Goal: Task Accomplishment & Management: Manage account settings

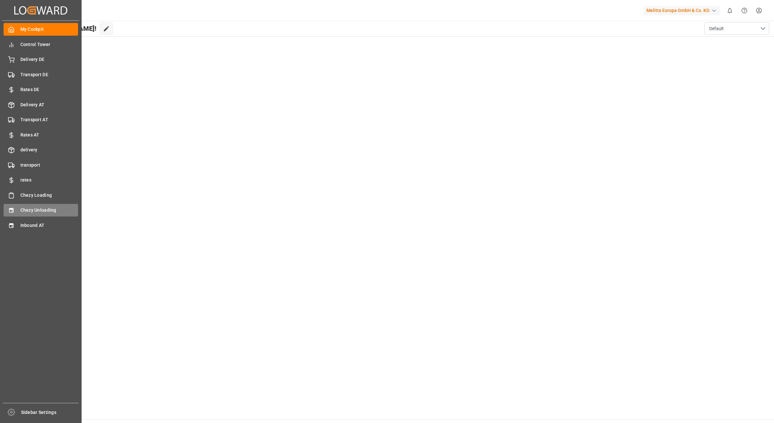
click at [28, 213] on span "Chezy Unloading" at bounding box center [49, 210] width 58 height 7
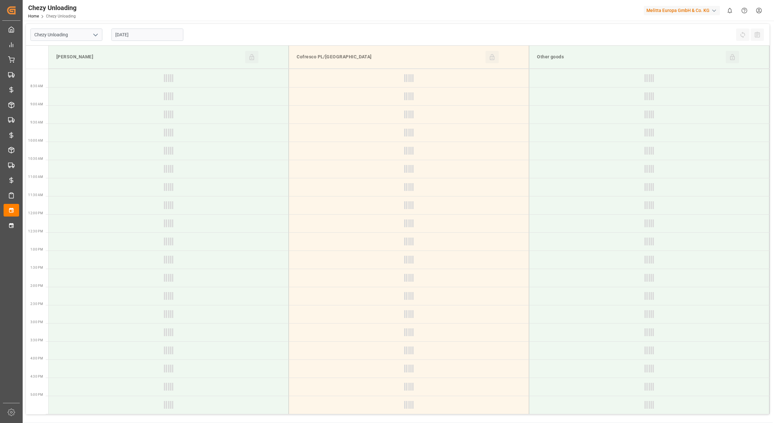
click at [146, 35] on input "[DATE]" at bounding box center [147, 34] width 72 height 12
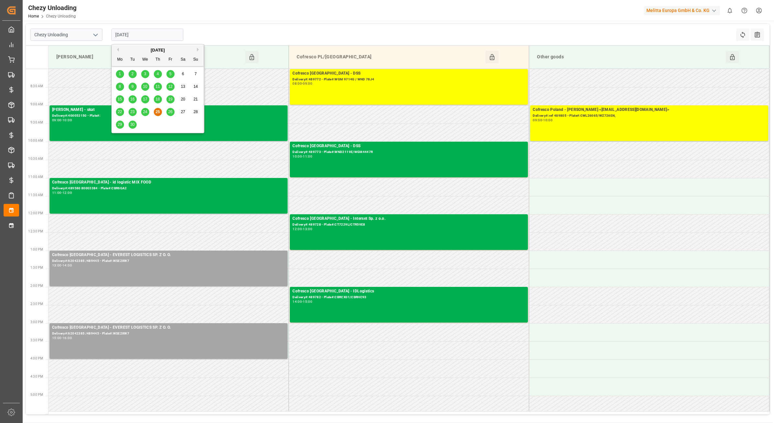
click at [169, 113] on span "26" at bounding box center [170, 111] width 4 height 5
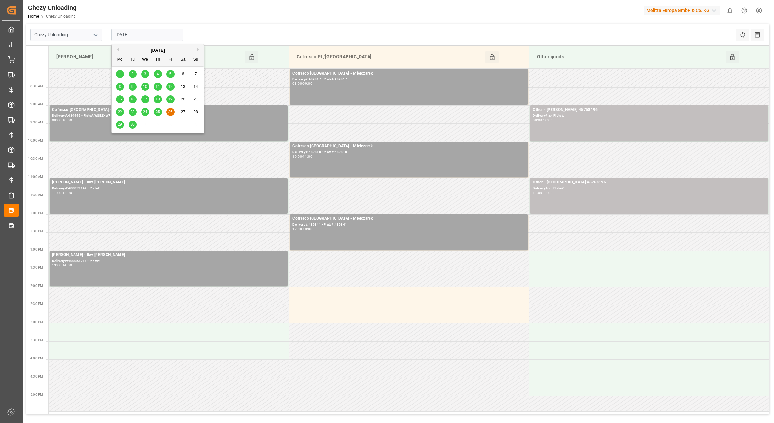
click at [149, 33] on input "[DATE]" at bounding box center [147, 34] width 72 height 12
click at [118, 126] on span "29" at bounding box center [120, 124] width 4 height 5
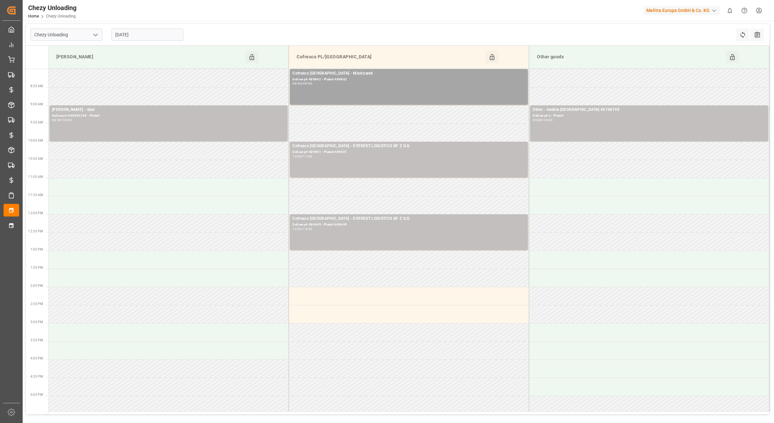
click at [147, 37] on input "[DATE]" at bounding box center [147, 34] width 72 height 12
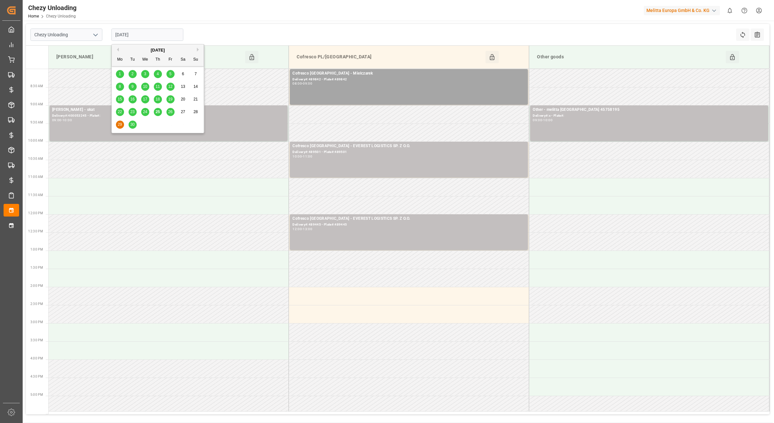
click at [132, 123] on span "30" at bounding box center [132, 124] width 4 height 5
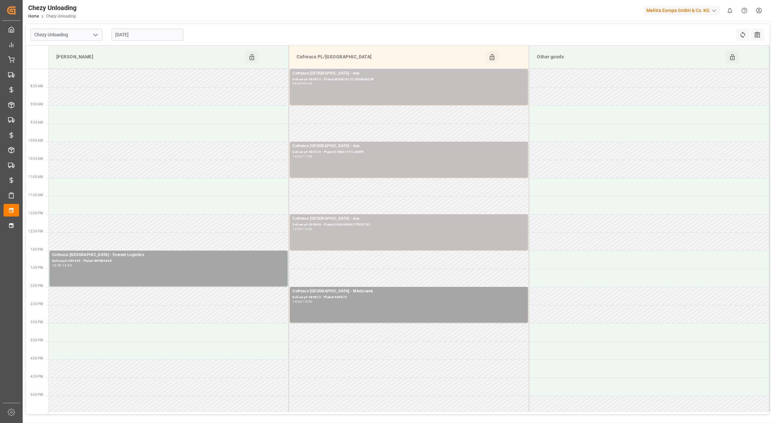
click at [144, 41] on div "[DATE]" at bounding box center [147, 34] width 81 height 21
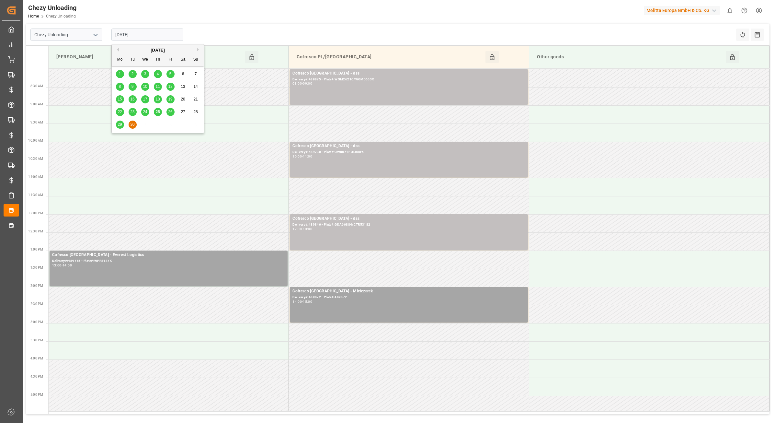
click at [145, 39] on input "[DATE]" at bounding box center [147, 34] width 72 height 12
click at [122, 126] on div "29" at bounding box center [120, 125] width 8 height 8
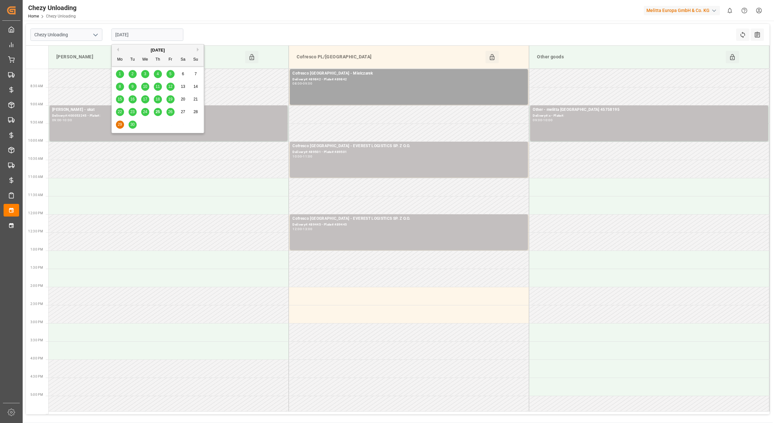
click at [159, 36] on input "[DATE]" at bounding box center [147, 34] width 72 height 12
click at [129, 127] on div "30" at bounding box center [133, 125] width 8 height 8
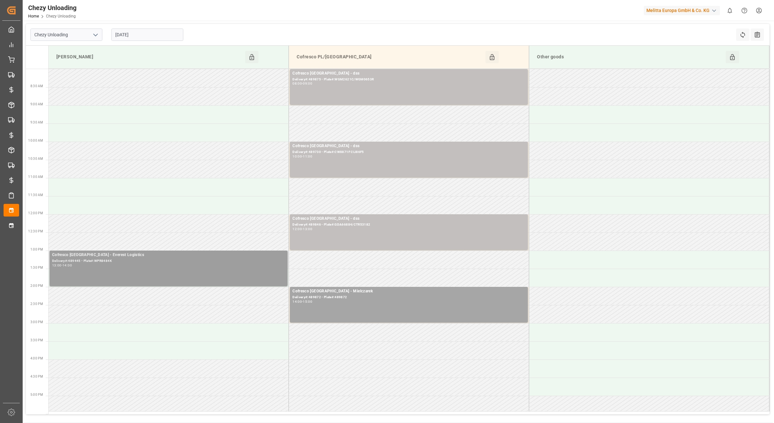
click at [122, 261] on div "Delivery#:489445 - Plate#:WPR8484K" at bounding box center [168, 261] width 233 height 6
click at [378, 286] on button "Delete" at bounding box center [375, 284] width 45 height 8
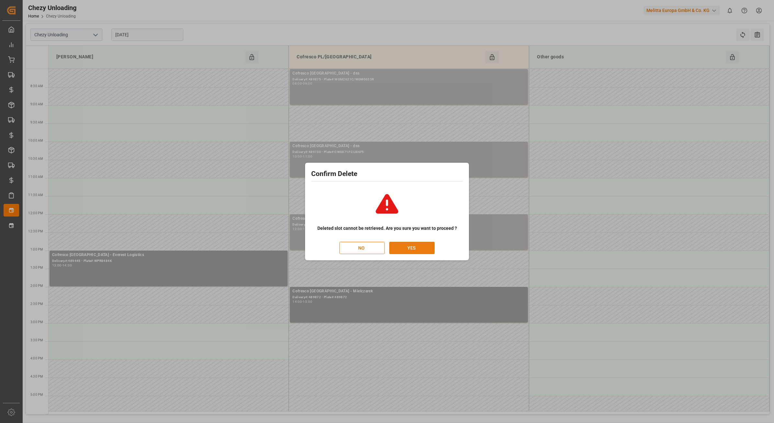
click at [405, 246] on button "YES" at bounding box center [411, 248] width 45 height 12
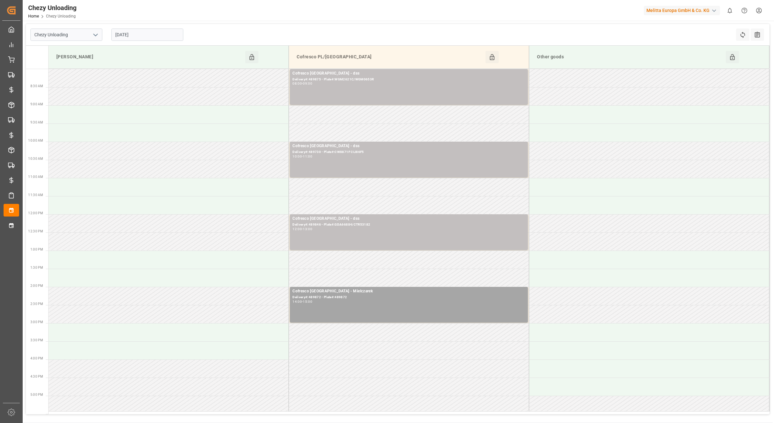
click at [157, 33] on input "[DATE]" at bounding box center [147, 34] width 72 height 12
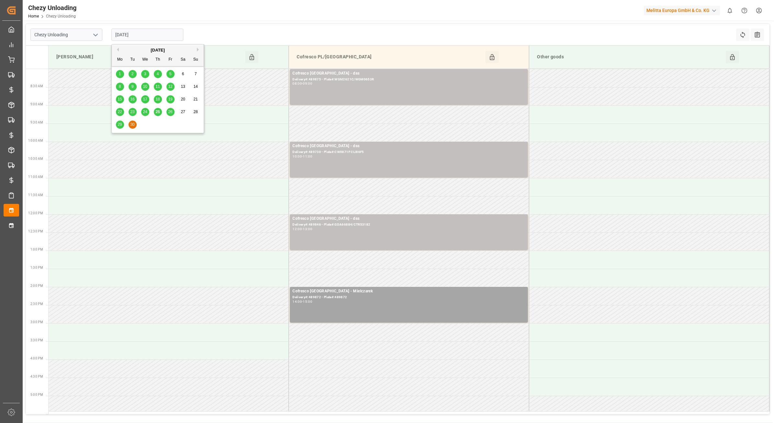
click at [198, 50] on button "Next Month" at bounding box center [199, 50] width 4 height 4
click at [144, 72] on span "1" at bounding box center [145, 74] width 2 height 5
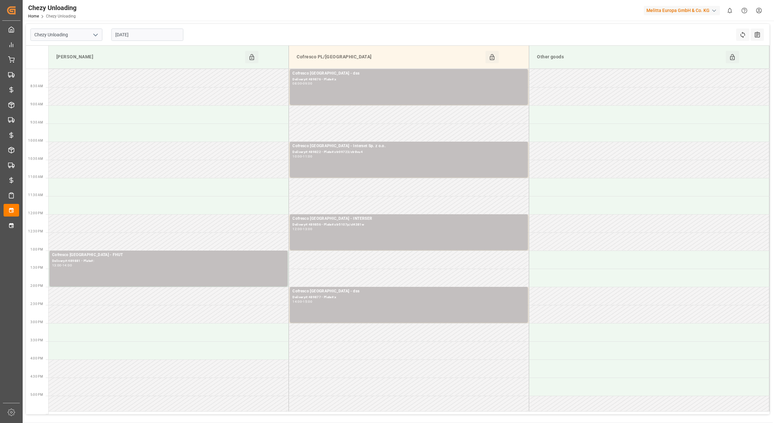
click at [140, 38] on input "[DATE]" at bounding box center [147, 34] width 72 height 12
click at [155, 75] on div "2" at bounding box center [158, 74] width 8 height 8
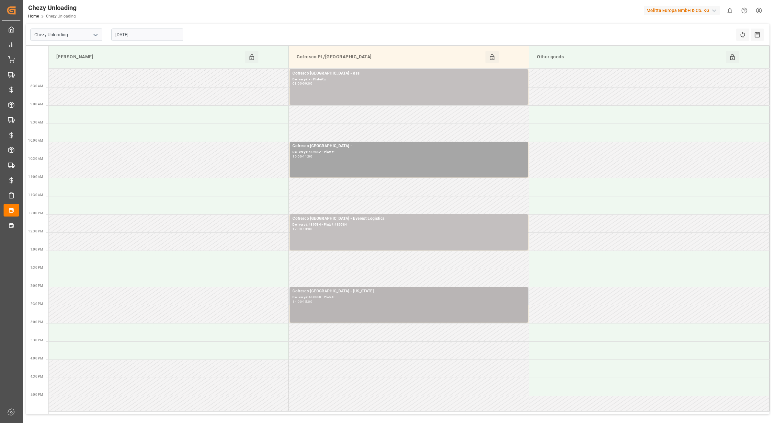
click at [345, 306] on div "Cofresco [GEOGRAPHIC_DATA] - [US_STATE] Delivery#:489880 - Plate#: 14:00 - 15:00" at bounding box center [408, 304] width 233 height 33
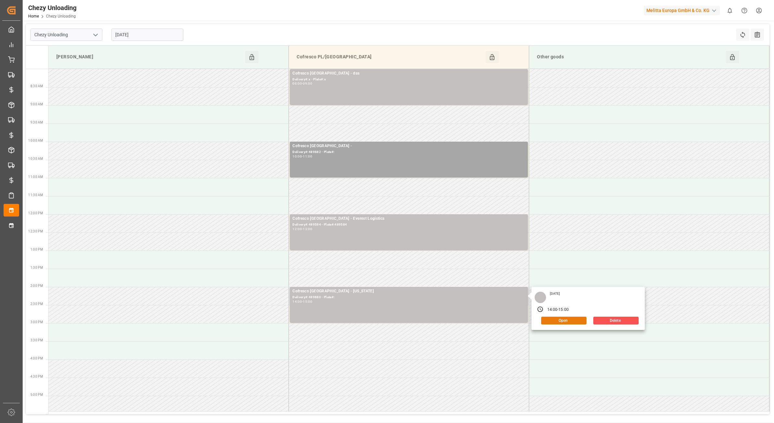
click at [561, 321] on button "Open" at bounding box center [563, 320] width 45 height 8
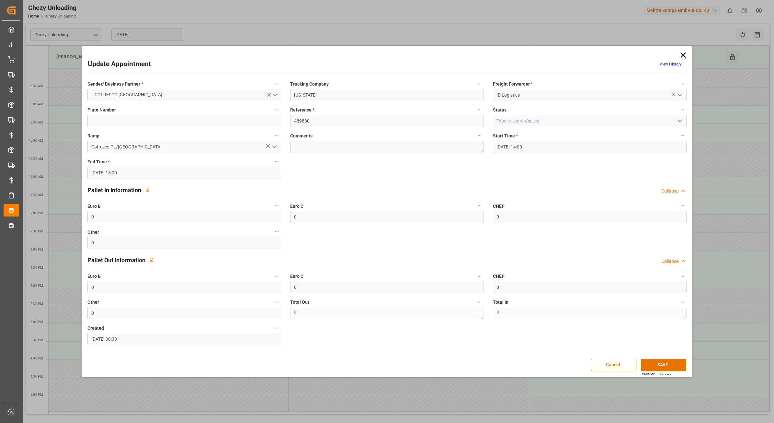
click at [682, 54] on icon at bounding box center [682, 54] width 5 height 5
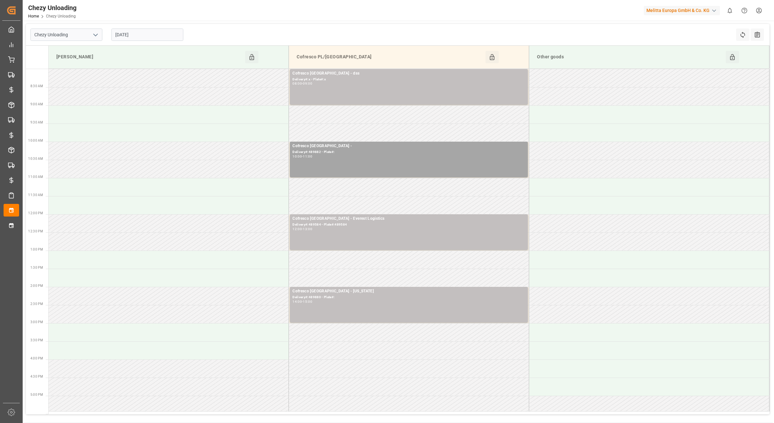
click at [141, 27] on div "[DATE]" at bounding box center [147, 34] width 81 height 21
click at [141, 32] on input "[DATE]" at bounding box center [147, 34] width 72 height 12
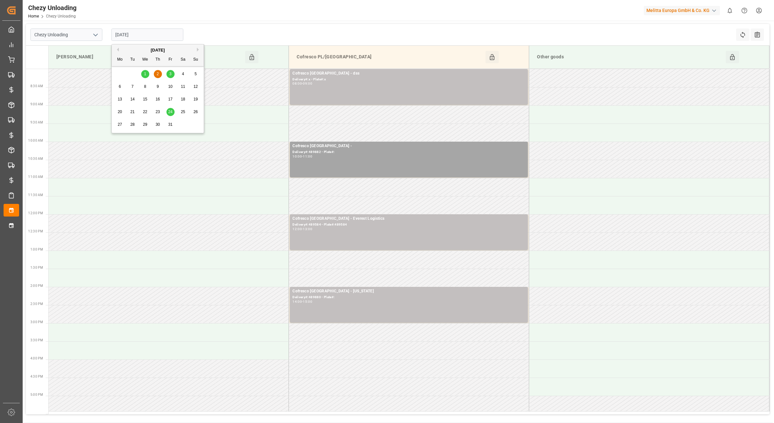
click at [169, 78] on div "3" at bounding box center [170, 74] width 8 height 8
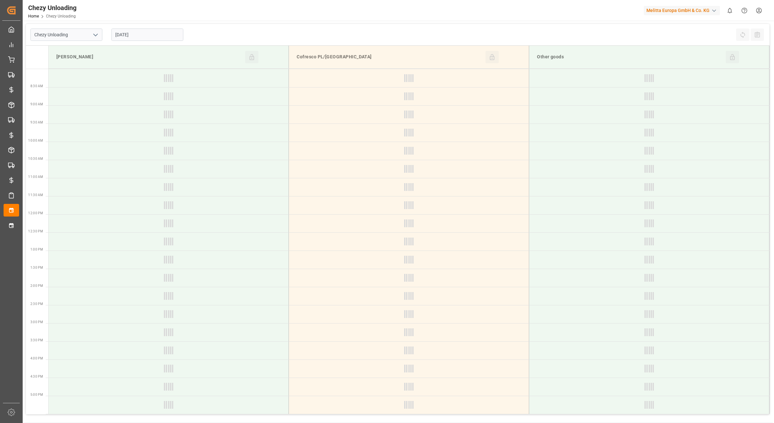
type input "[DATE]"
